Goal: Navigation & Orientation: Find specific page/section

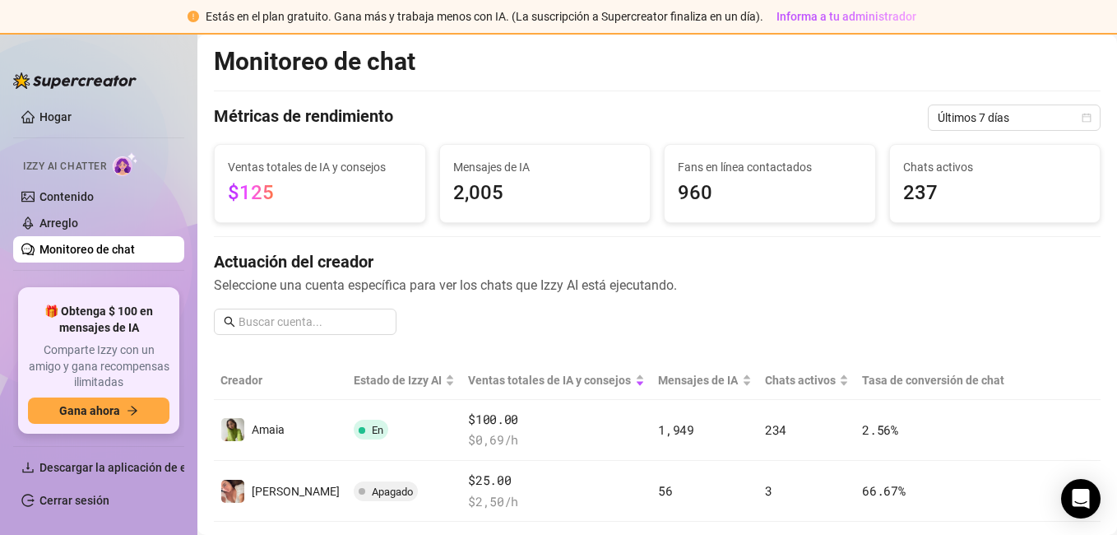
click at [597, 193] on span "2,005" at bounding box center [545, 193] width 184 height 31
click at [318, 195] on span "$125" at bounding box center [320, 193] width 184 height 31
click at [78, 224] on link "Arreglo" at bounding box center [58, 222] width 39 height 13
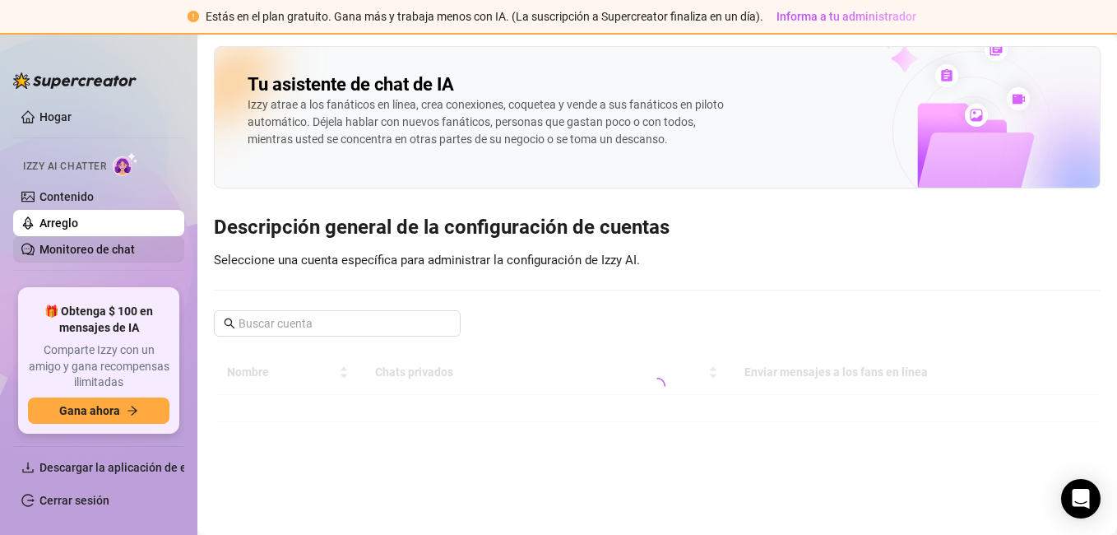
click at [117, 248] on link "Monitoreo de chat" at bounding box center [86, 249] width 95 height 13
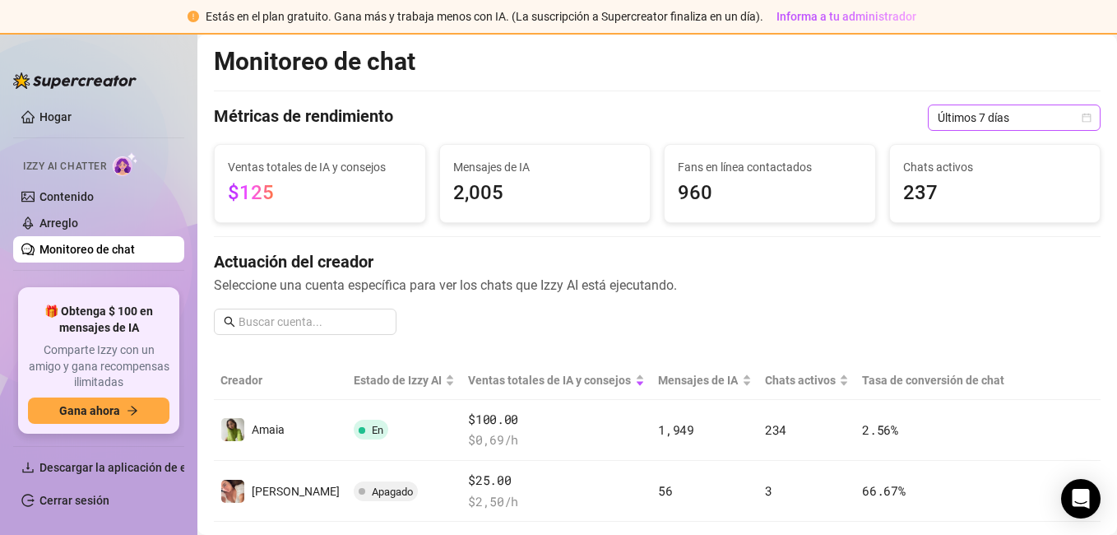
click at [1004, 122] on span "Últimos 7 días" at bounding box center [1014, 117] width 153 height 25
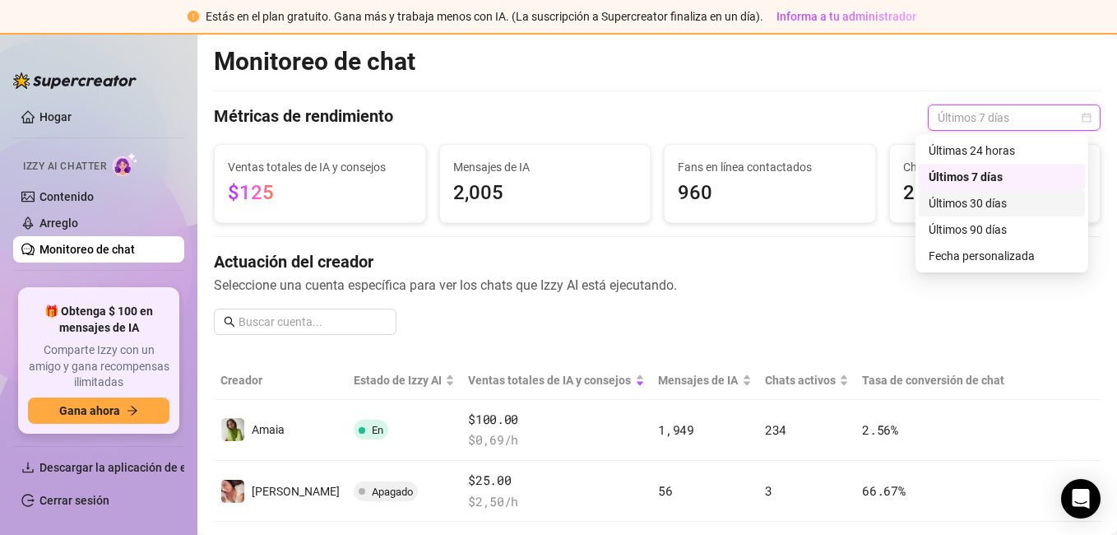
click at [994, 199] on div "Últimos 30 días" at bounding box center [1002, 203] width 146 height 18
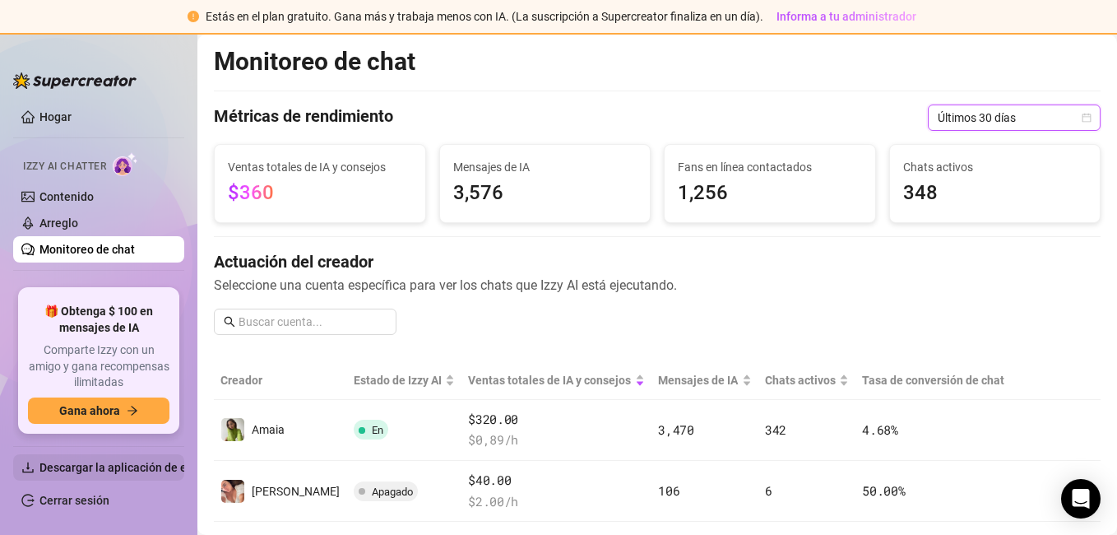
click at [149, 474] on span "Descargar la aplicación de escritorio" at bounding box center [134, 467] width 191 height 26
click at [151, 472] on span "Descargar la aplicación de escritorio" at bounding box center [134, 467] width 191 height 13
drag, startPoint x: 126, startPoint y: 197, endPoint x: 132, endPoint y: 186, distance: 12.1
click at [94, 197] on link "Contenido" at bounding box center [66, 196] width 54 height 13
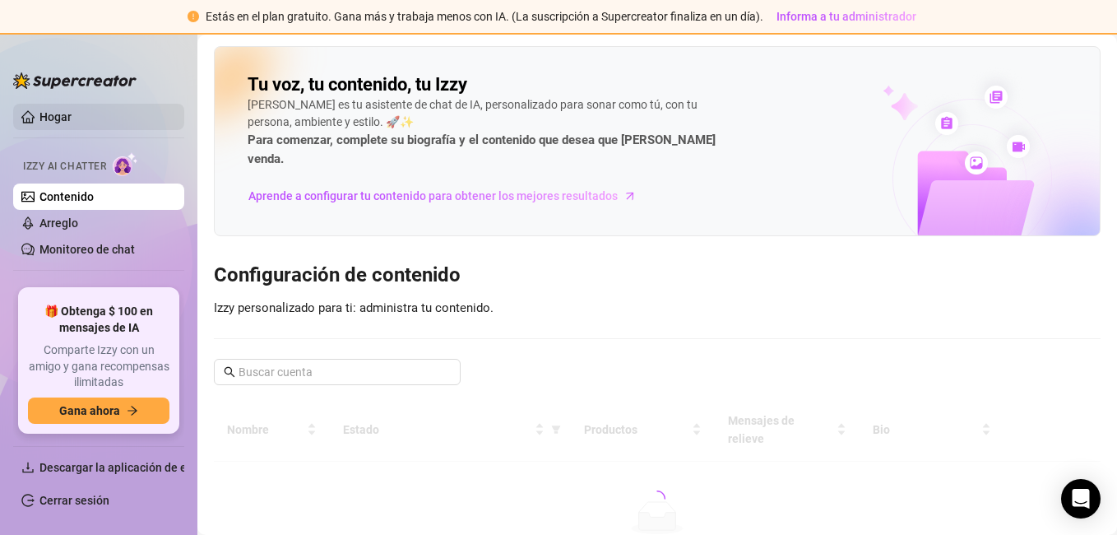
click at [90, 104] on ul "Hogar Izzy AI Chatter Contenido Arreglo Monitoreo de chat Automatizaciones Copi…" at bounding box center [98, 189] width 171 height 185
click at [72, 123] on link "Hogar" at bounding box center [55, 116] width 32 height 13
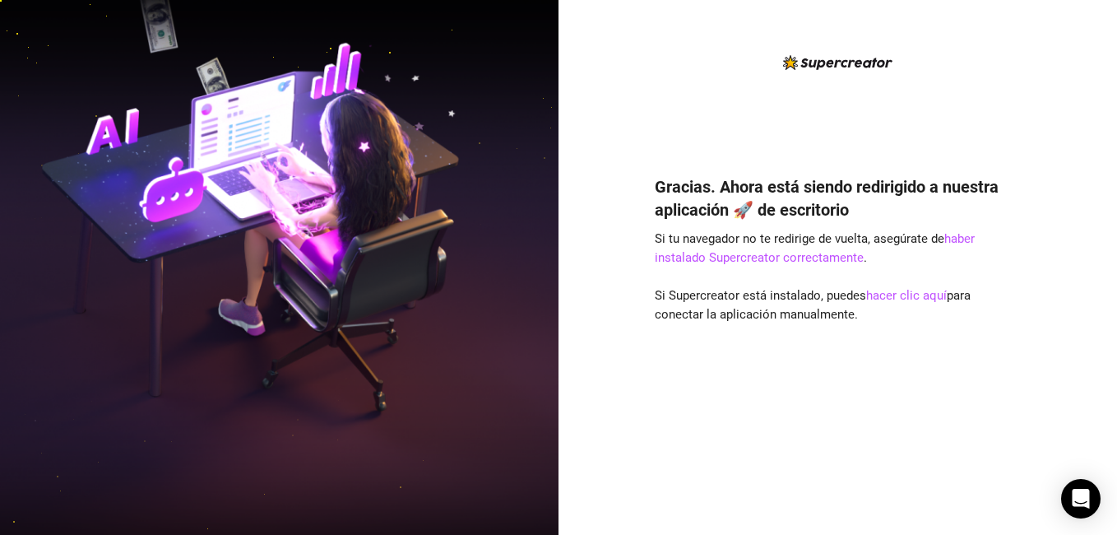
click at [691, 112] on div "Gracias. Ahora está siendo redirigido a nuestra aplicación 🚀 de escritorio Si t…" at bounding box center [838, 281] width 367 height 456
